Goal: Navigation & Orientation: Find specific page/section

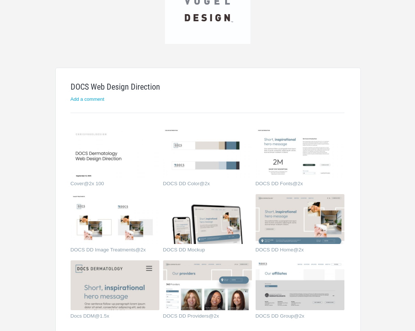
scroll to position [149, 0]
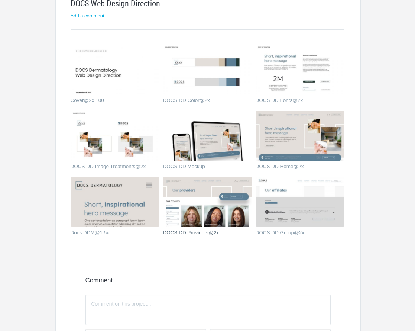
click at [192, 231] on link "DOCS DD Providers@2x" at bounding box center [203, 233] width 80 height 7
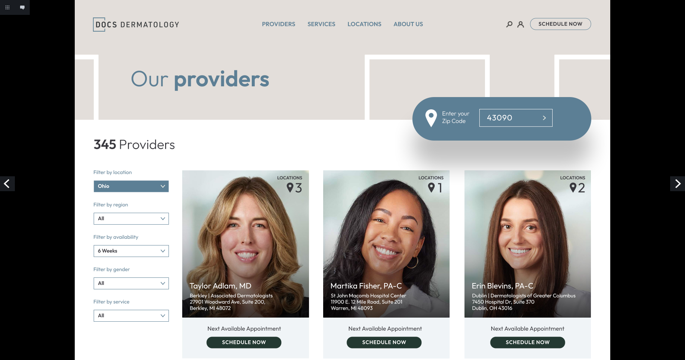
click at [415, 180] on link "Next" at bounding box center [677, 183] width 15 height 15
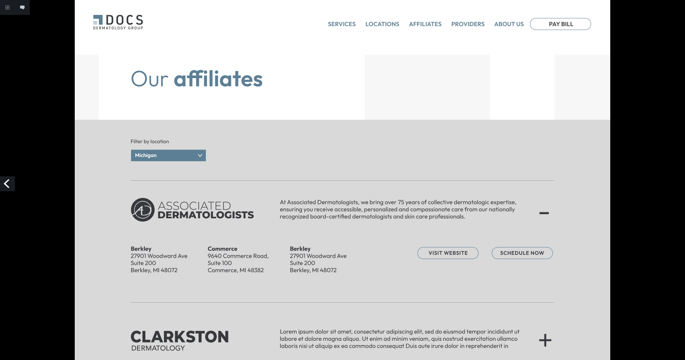
click at [6, 183] on link "Previous" at bounding box center [7, 183] width 15 height 15
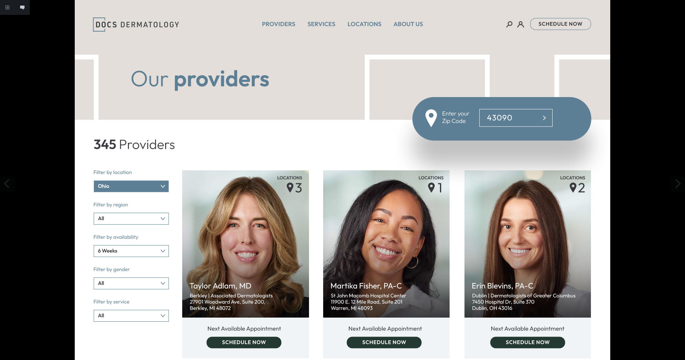
click at [6, 183] on link "Previous" at bounding box center [7, 183] width 15 height 15
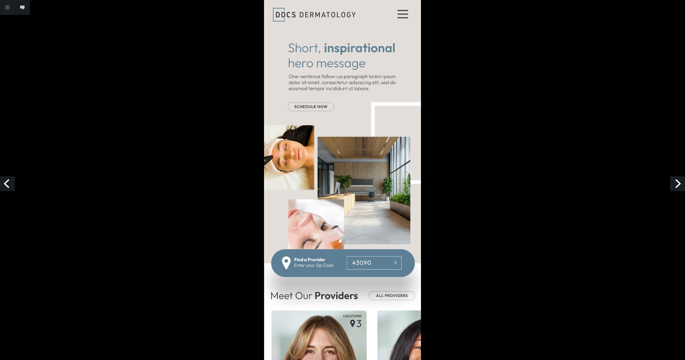
click at [8, 184] on link "Previous" at bounding box center [7, 183] width 15 height 15
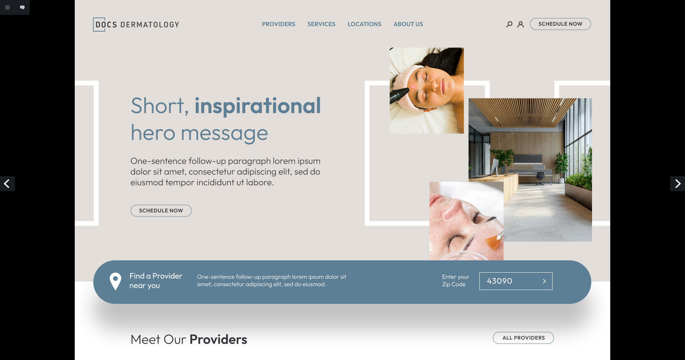
click at [7, 181] on link "Previous" at bounding box center [7, 183] width 15 height 15
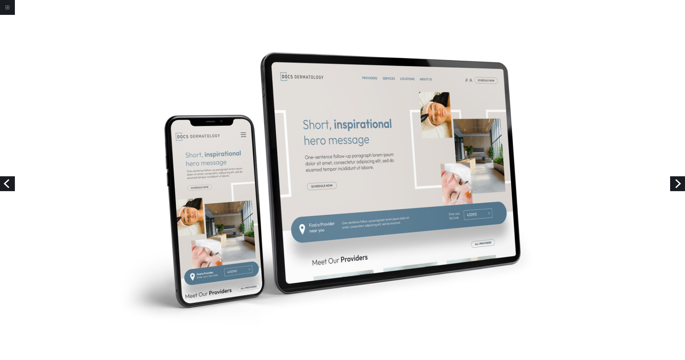
click at [679, 187] on link "Next" at bounding box center [677, 183] width 15 height 15
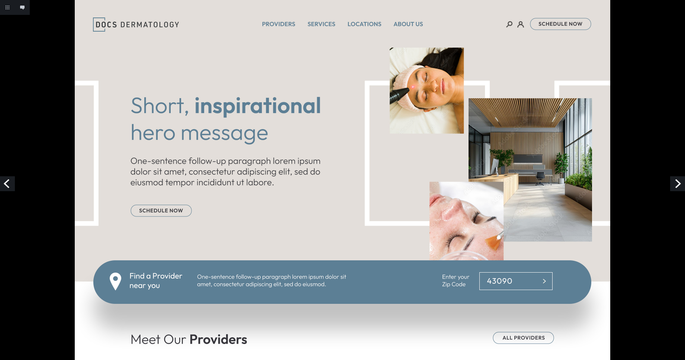
click at [675, 183] on link "Next" at bounding box center [677, 183] width 15 height 15
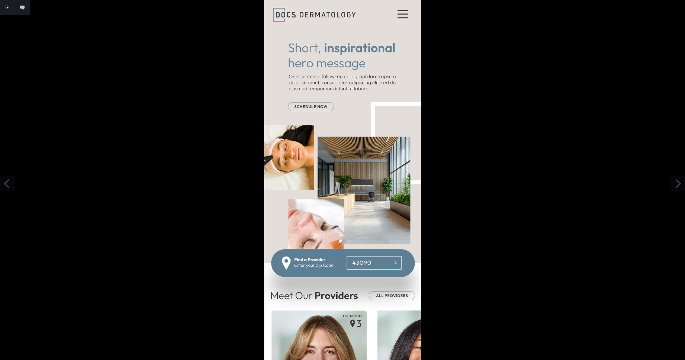
click at [676, 183] on link "Next" at bounding box center [677, 183] width 15 height 15
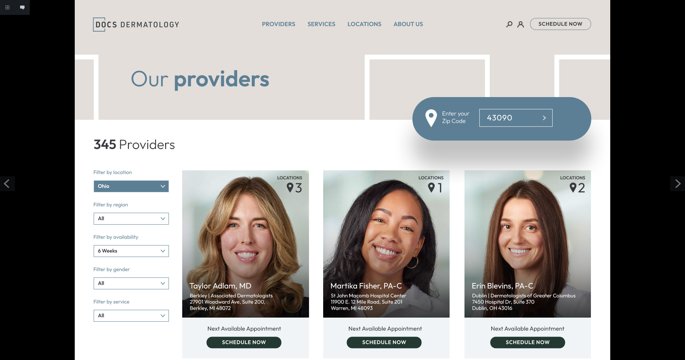
click at [676, 183] on link "Next" at bounding box center [677, 183] width 15 height 15
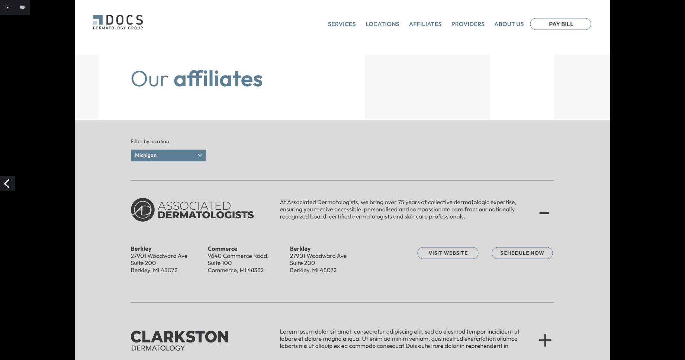
click at [9, 182] on link "Previous" at bounding box center [7, 183] width 15 height 15
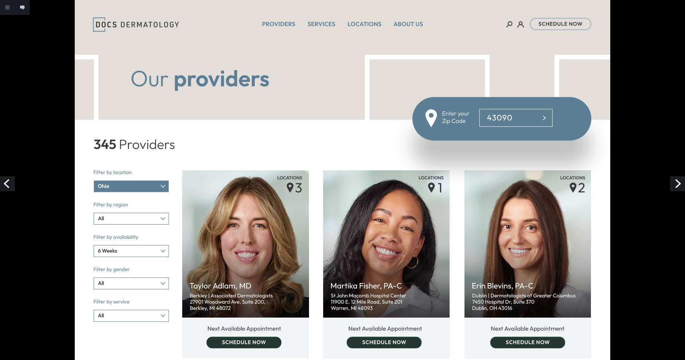
click at [9, 182] on link "Previous" at bounding box center [7, 183] width 15 height 15
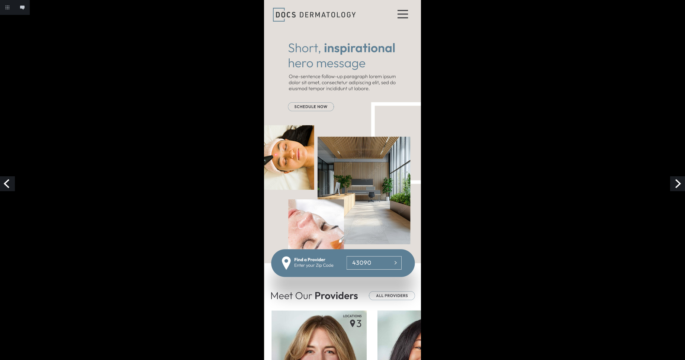
click at [9, 182] on link "Previous" at bounding box center [7, 183] width 15 height 15
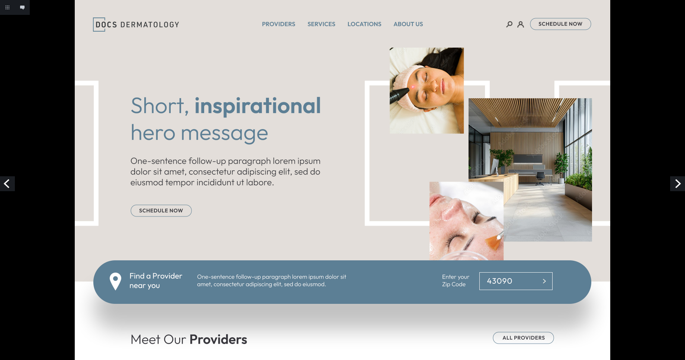
click at [10, 185] on link "Previous" at bounding box center [7, 183] width 15 height 15
